Goal: Complete application form

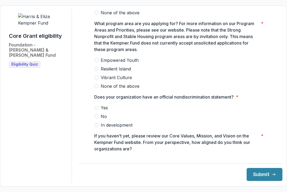
scroll to position [446, 0]
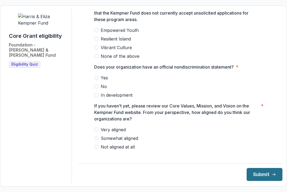
click at [255, 172] on button "Submit" at bounding box center [265, 174] width 36 height 13
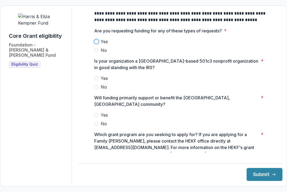
scroll to position [211, 0]
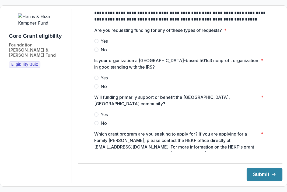
click at [96, 43] on span at bounding box center [96, 41] width 4 height 4
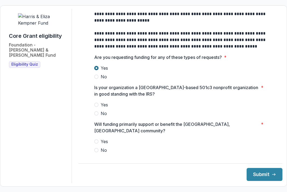
scroll to position [183, 0]
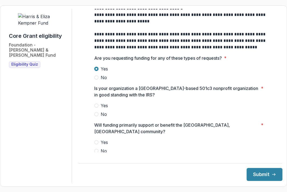
click at [97, 80] on span at bounding box center [96, 77] width 4 height 4
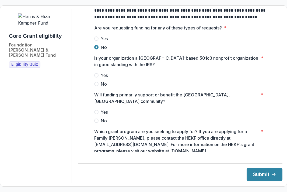
scroll to position [214, 0]
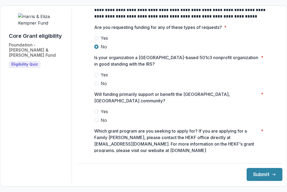
click at [96, 77] on span at bounding box center [96, 75] width 4 height 4
click at [96, 110] on span at bounding box center [96, 111] width 4 height 4
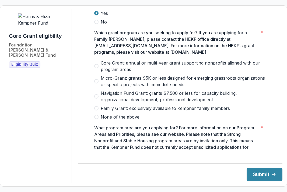
scroll to position [313, 0]
click at [98, 64] on span at bounding box center [96, 66] width 4 height 4
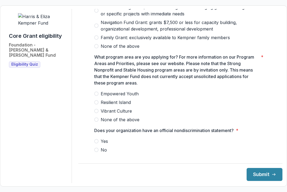
scroll to position [383, 0]
click at [95, 100] on span at bounding box center [96, 102] width 4 height 4
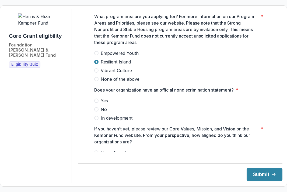
scroll to position [446, 0]
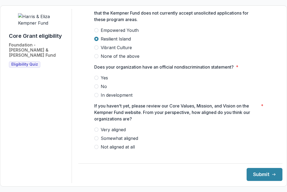
click at [96, 76] on span at bounding box center [96, 77] width 4 height 4
click at [97, 127] on span at bounding box center [96, 129] width 4 height 4
click at [259, 175] on button "Submit" at bounding box center [265, 174] width 36 height 13
